Goal: Task Accomplishment & Management: Manage account settings

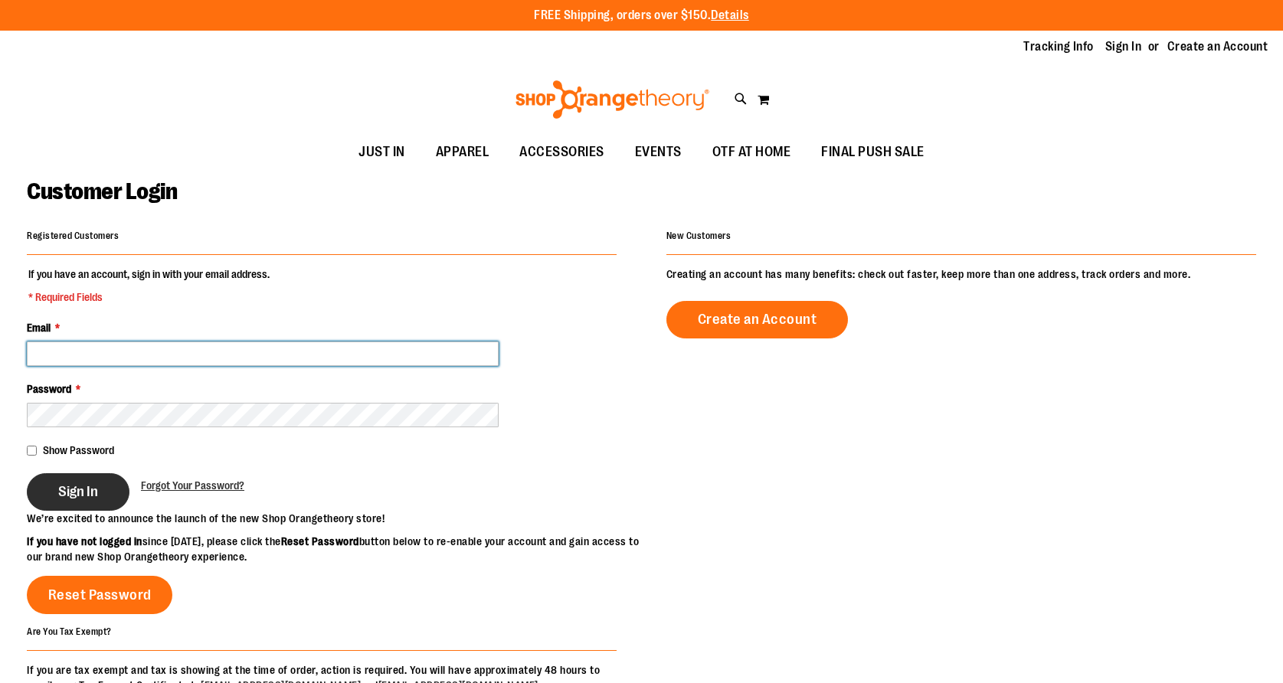
type input "**********"
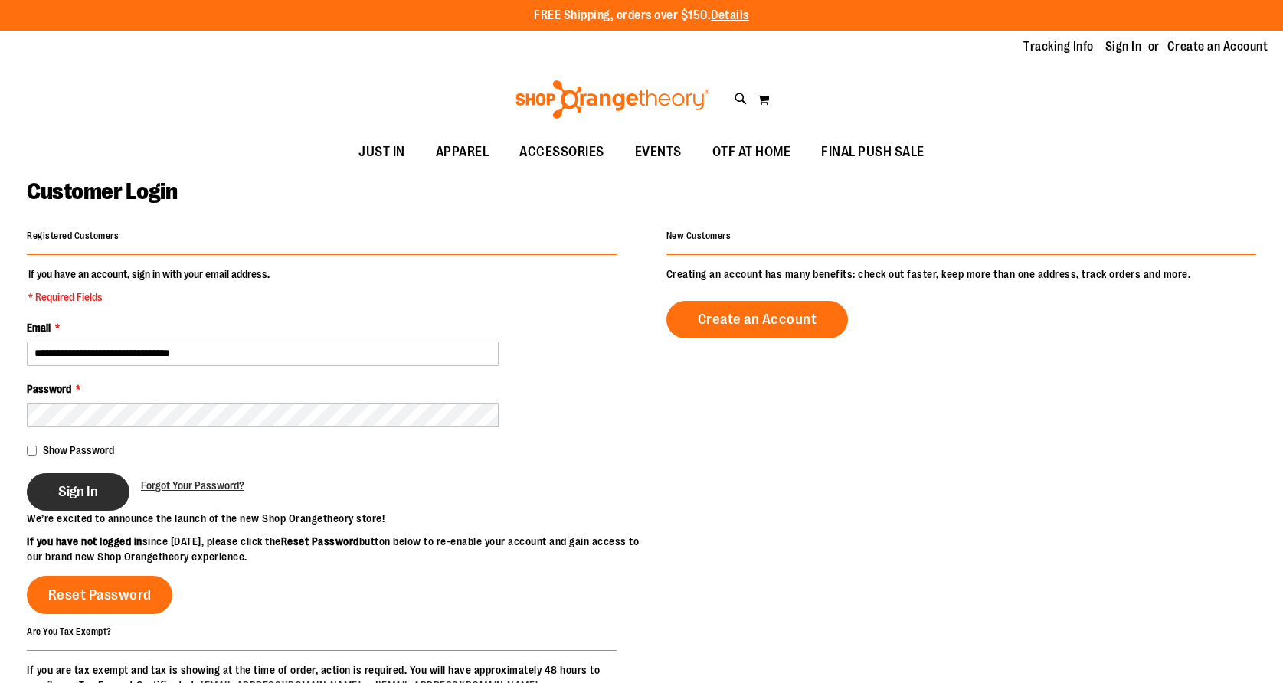
type input "**********"
click at [79, 495] on span "Sign In" at bounding box center [78, 491] width 40 height 17
